Goal: Task Accomplishment & Management: Manage account settings

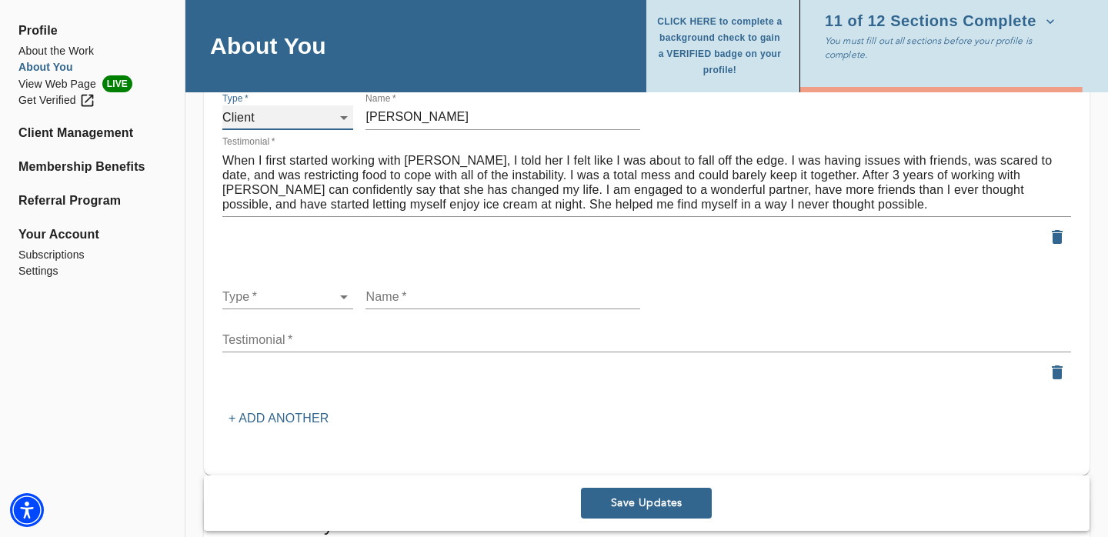
scroll to position [1875, 0]
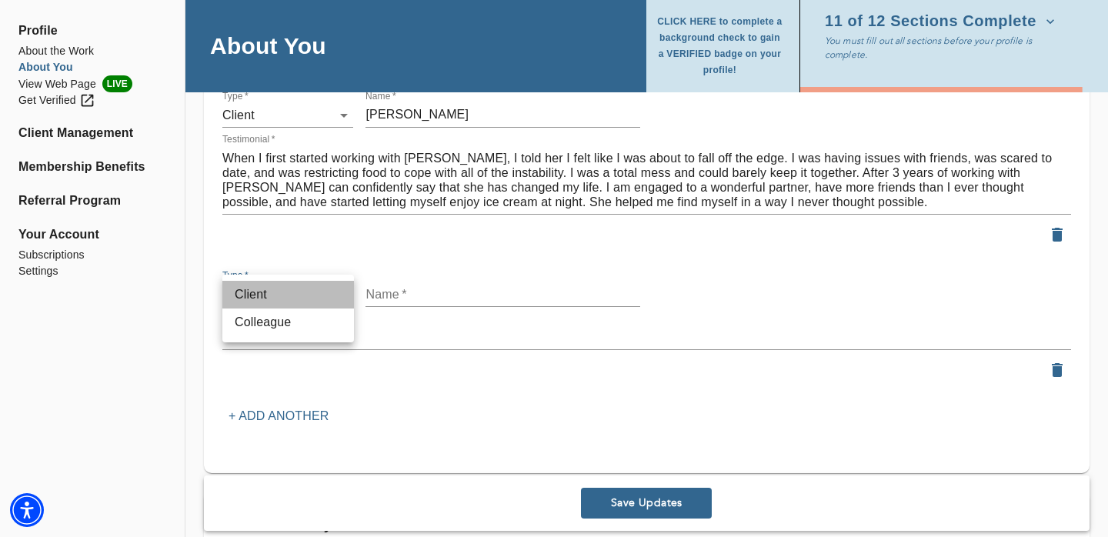
click at [276, 297] on li "Client" at bounding box center [288, 295] width 132 height 28
type input "client"
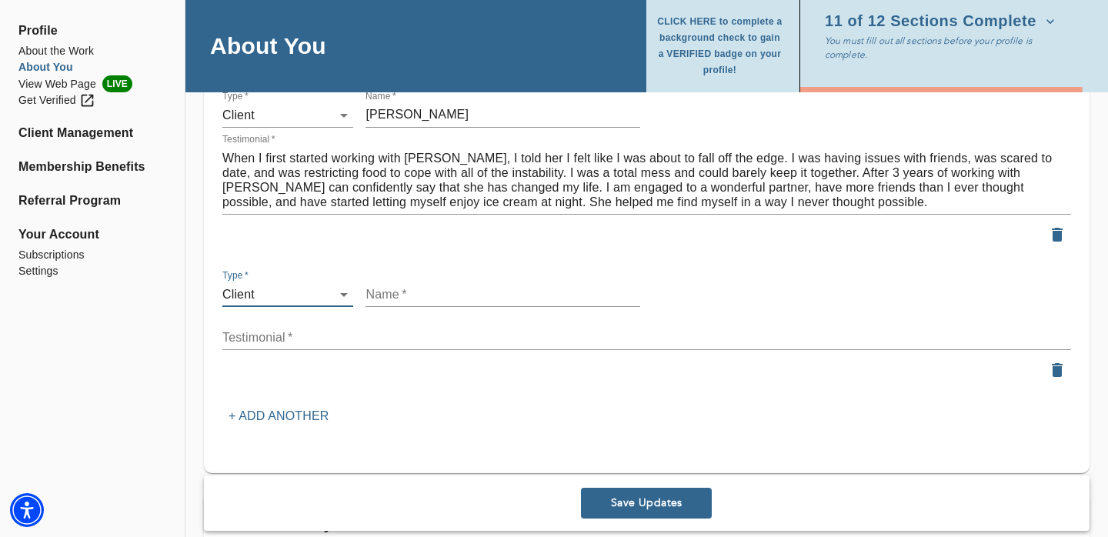
click at [390, 295] on input "text" at bounding box center [502, 294] width 275 height 25
click at [398, 300] on input "text" at bounding box center [502, 294] width 275 height 25
type input "[PERSON_NAME]"
click at [341, 330] on textarea at bounding box center [646, 337] width 848 height 15
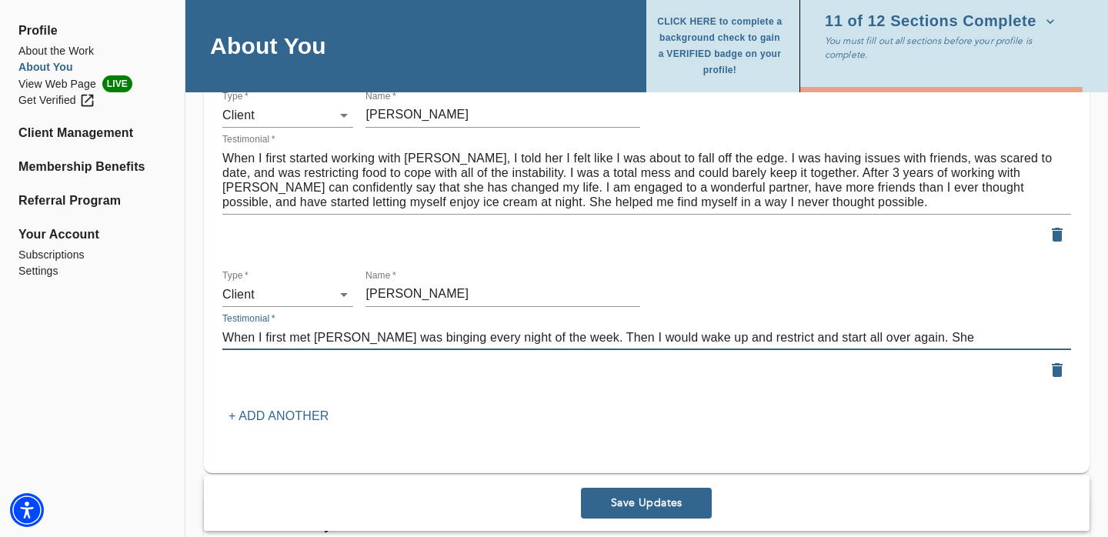
drag, startPoint x: 553, startPoint y: 332, endPoint x: 929, endPoint y: 342, distance: 376.3
click at [929, 342] on textarea "When I first met [PERSON_NAME] was binging every night of the week. Then I woul…" at bounding box center [646, 337] width 848 height 15
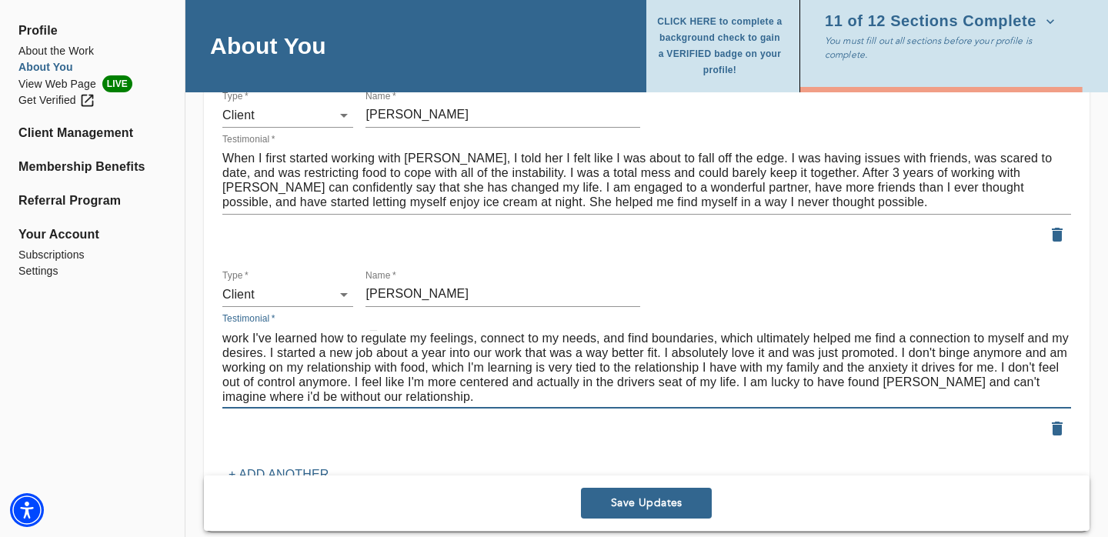
scroll to position [15, 0]
type textarea "When I first met [PERSON_NAME] was binging every night of the week, hated my jo…"
click at [669, 494] on button "Save Updates" at bounding box center [646, 503] width 131 height 31
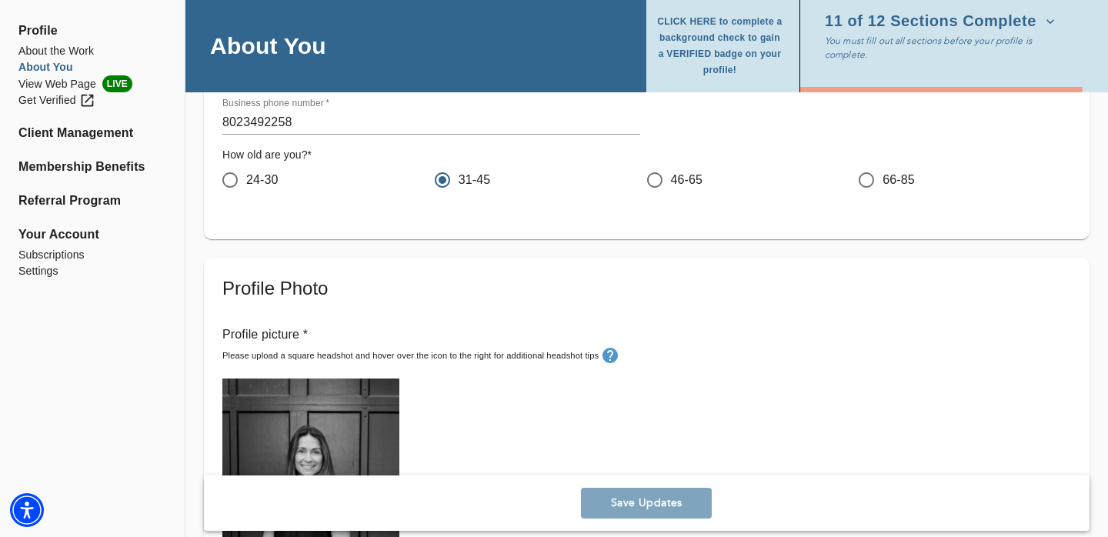
scroll to position [0, 0]
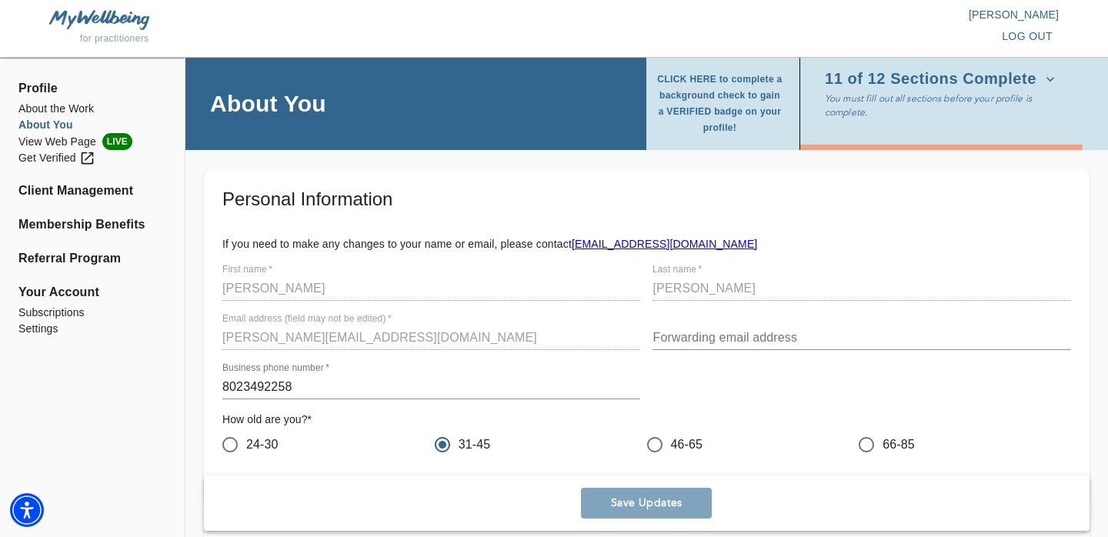
click at [914, 72] on span "11 of 12 Sections Complete" at bounding box center [940, 79] width 230 height 15
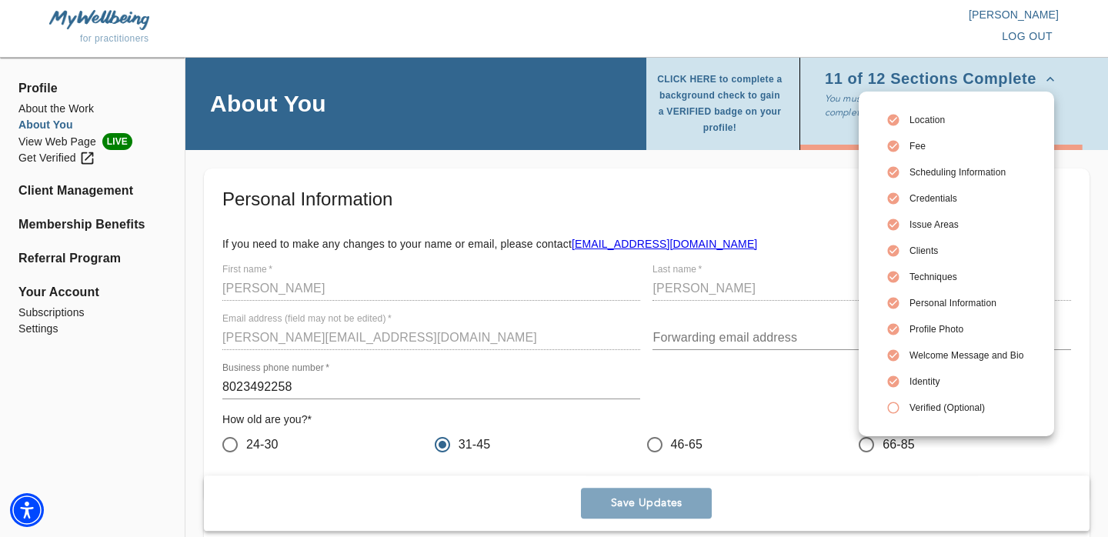
click at [718, 379] on div at bounding box center [554, 268] width 1108 height 537
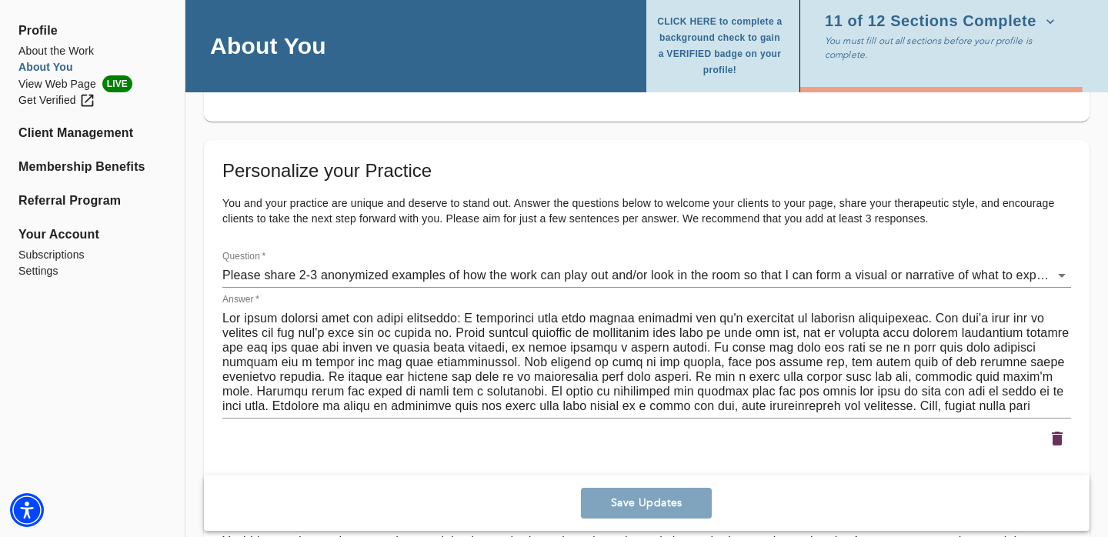
scroll to position [2325, 0]
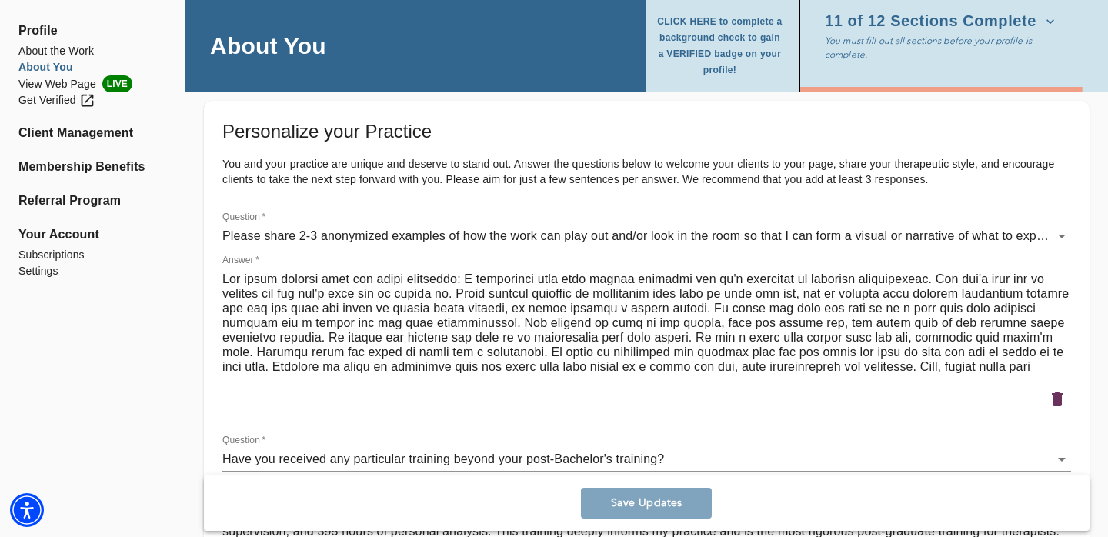
click at [1001, 29] on span "11 of 12 Sections Complete" at bounding box center [940, 21] width 230 height 15
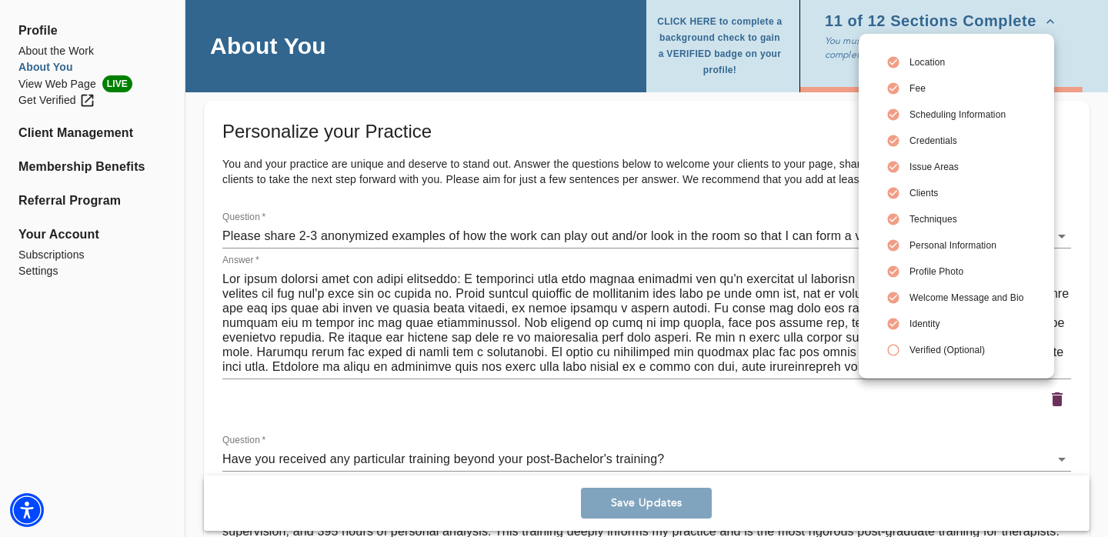
click at [933, 352] on span "Verified (Optional)" at bounding box center [966, 350] width 114 height 14
click at [791, 344] on div at bounding box center [554, 268] width 1108 height 537
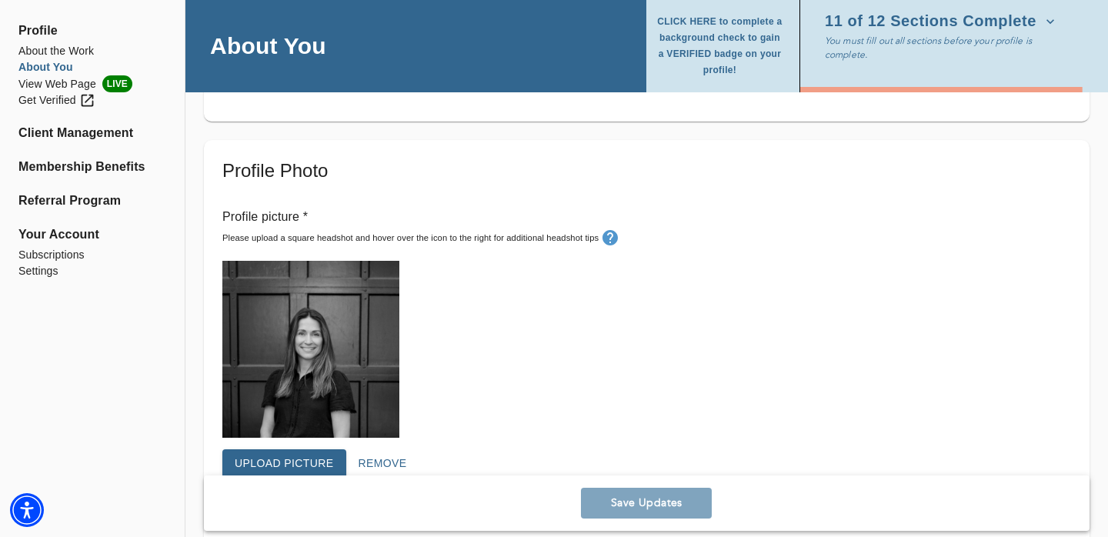
scroll to position [377, 0]
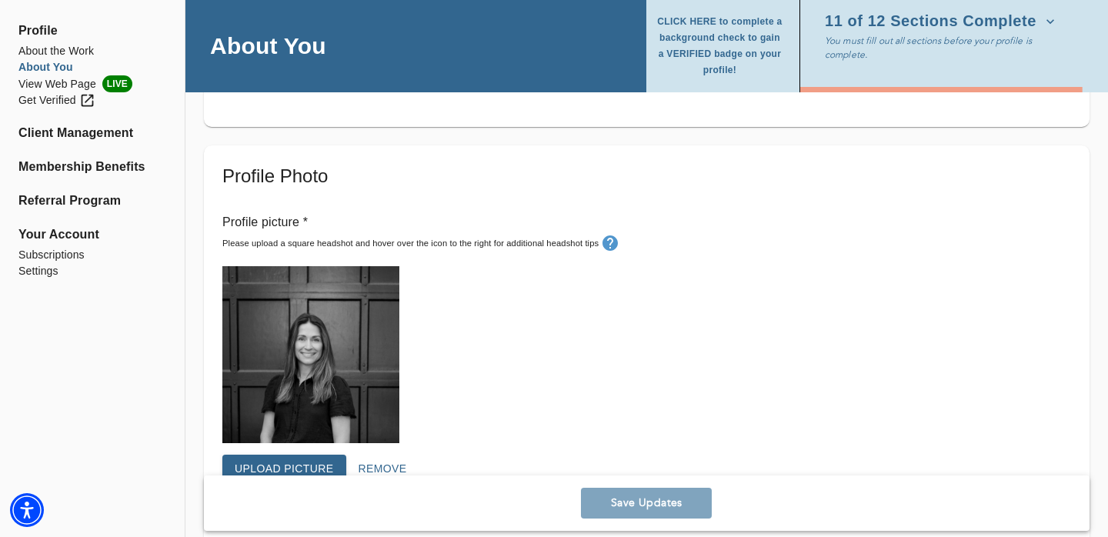
click at [657, 512] on div "Save Updates" at bounding box center [646, 502] width 885 height 55
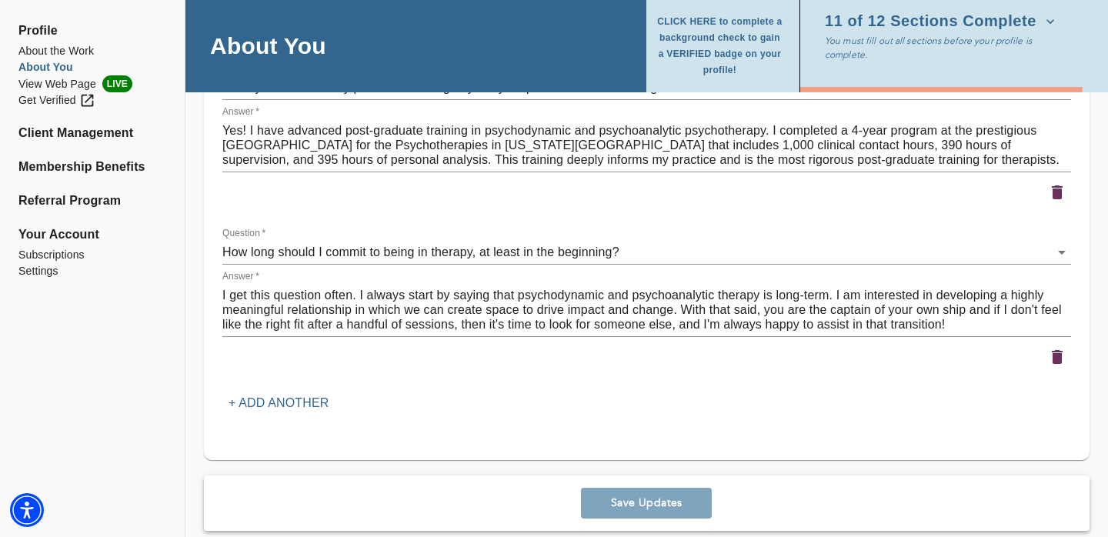
scroll to position [2718, 0]
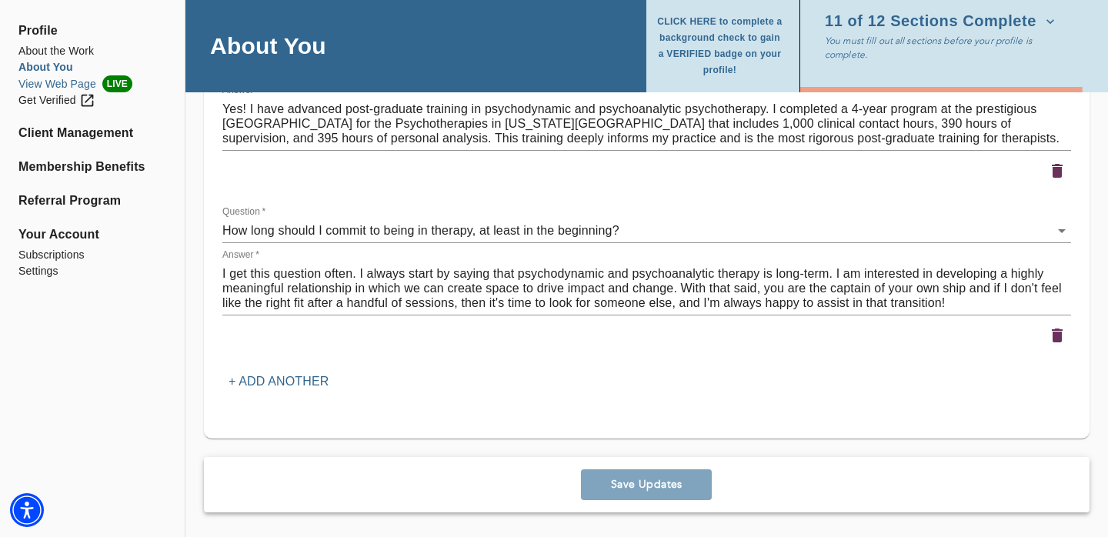
click at [42, 83] on li "View Web Page LIVE" at bounding box center [92, 83] width 148 height 17
click at [49, 103] on div "Get Verified" at bounding box center [56, 100] width 77 height 16
click at [66, 82] on li "View Web Page LIVE" at bounding box center [92, 83] width 148 height 17
